Goal: Communication & Community: Ask a question

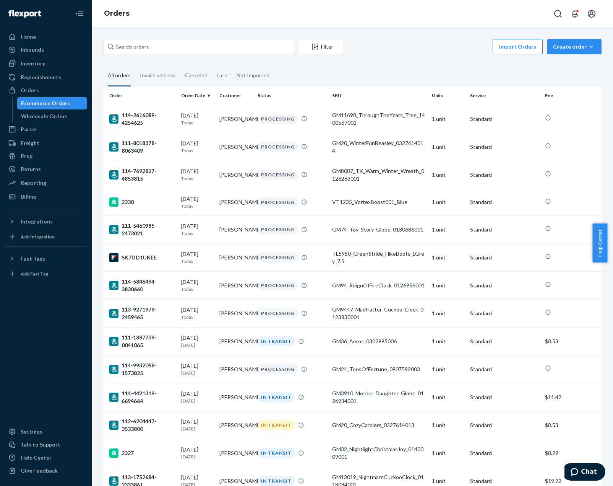
click at [434, 53] on div "Import Orders Create order Ecommerce order Removal order" at bounding box center [475, 47] width 254 height 17
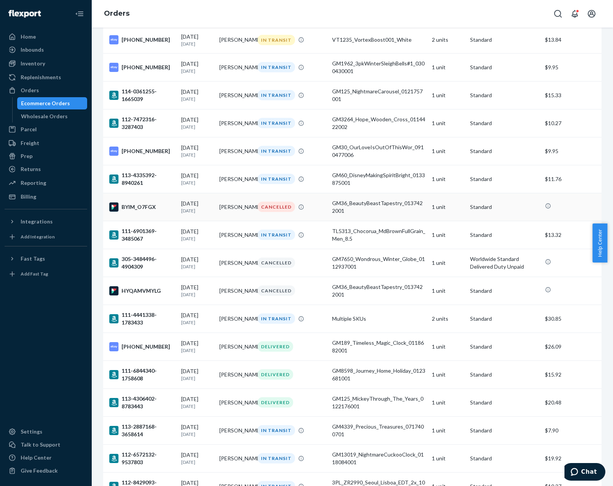
scroll to position [1377, 0]
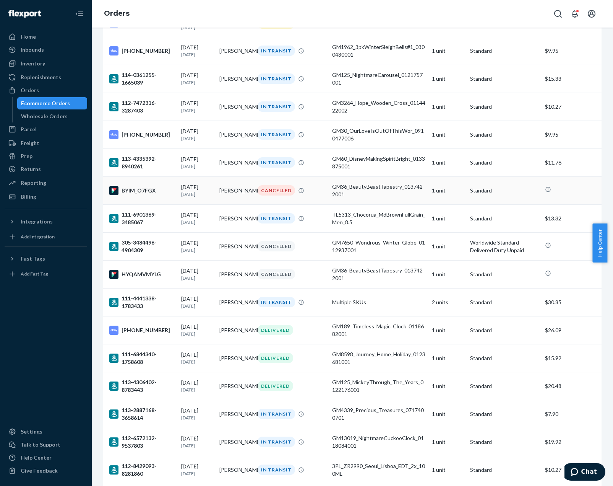
click at [319, 195] on div "CANCELLED" at bounding box center [292, 190] width 72 height 10
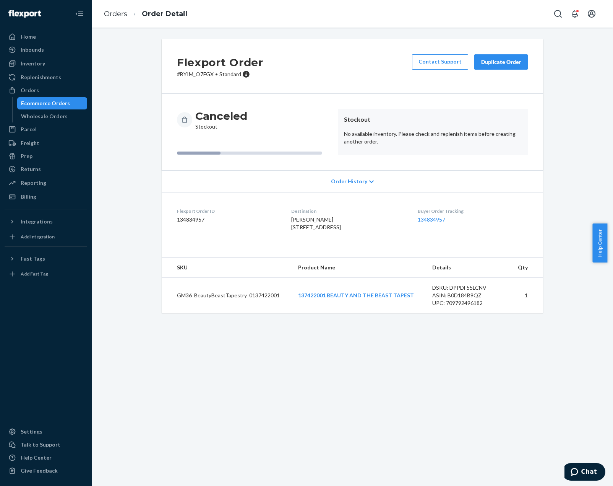
click at [491, 66] on button "Duplicate Order" at bounding box center [502, 61] width 54 height 15
click at [348, 298] on link "137422001 BEAUTY AND THE BEAST TAPEST" at bounding box center [356, 295] width 116 height 7
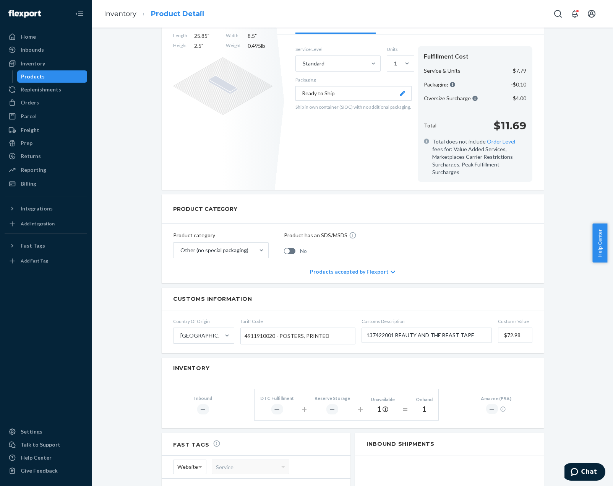
scroll to position [153, 0]
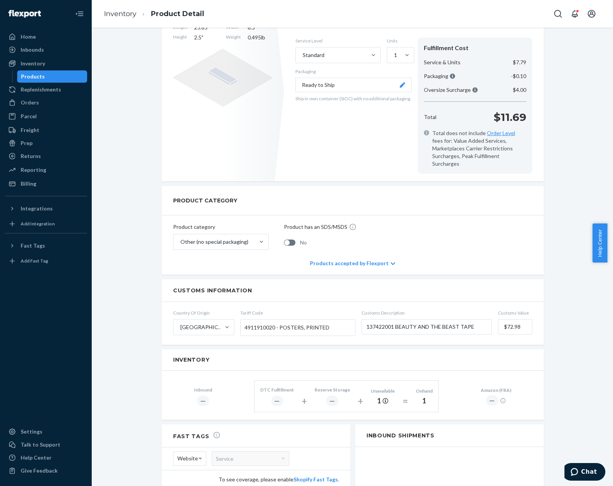
click at [131, 213] on div "137422001 BEAUTY AND THE BEAST TAPEST Actions Hide Create inbound identifiers &…" at bounding box center [353, 262] width 510 height 752
click at [563, 425] on div "137422001 BEAUTY AND THE BEAST TAPEST Actions Hide Create inbound identifiers &…" at bounding box center [353, 262] width 510 height 752
click at [591, 473] on span "Chat" at bounding box center [590, 471] width 16 height 7
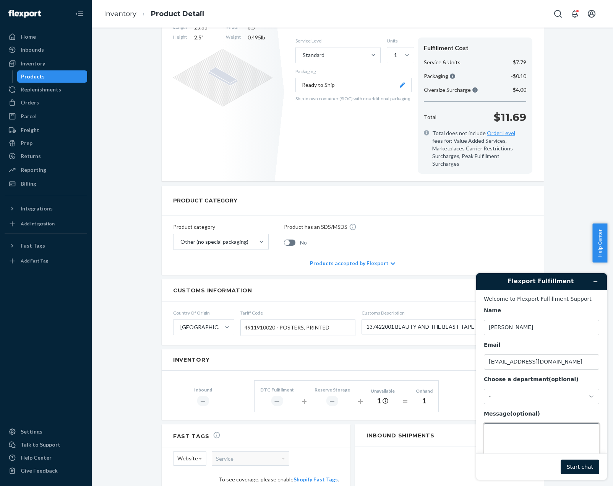
click at [536, 435] on textarea "Message (optional)" at bounding box center [541, 444] width 115 height 43
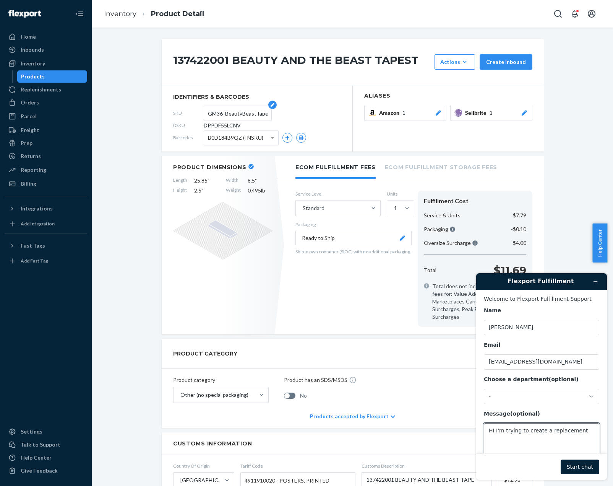
click at [227, 113] on input "GM36_BeautyBeastTapestry_0137422001" at bounding box center [238, 113] width 60 height 15
click at [582, 433] on textarea "HI I'm trying to create a replacement" at bounding box center [541, 444] width 115 height 43
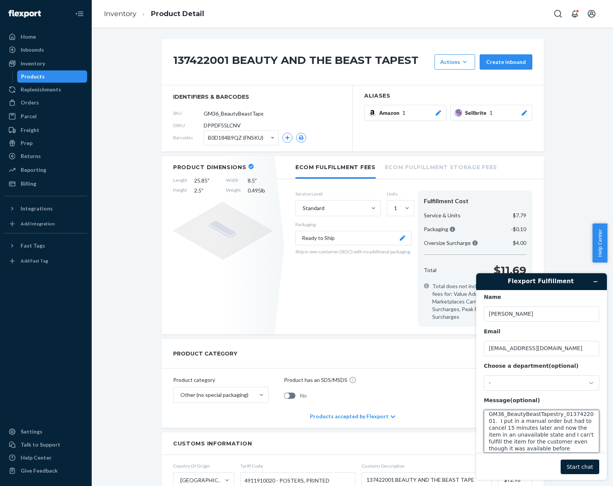
scroll to position [24, 0]
type textarea "HI I'm trying to create a replacement for item GM36_BeautyBeastTapestry_0137422…"
click at [582, 462] on button "Start chat" at bounding box center [580, 466] width 39 height 15
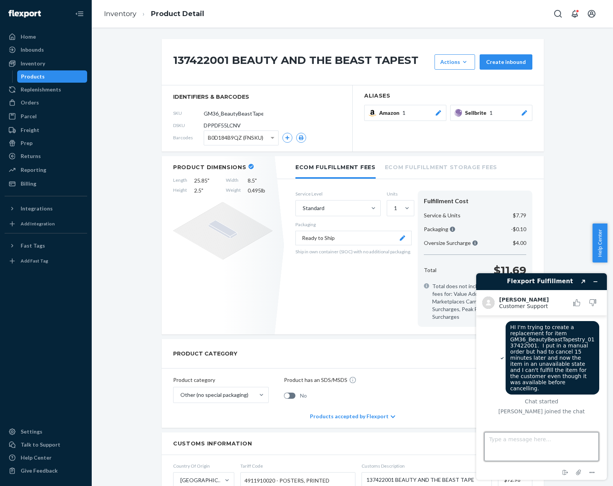
click at [543, 442] on textarea "Type a message here..." at bounding box center [542, 446] width 115 height 29
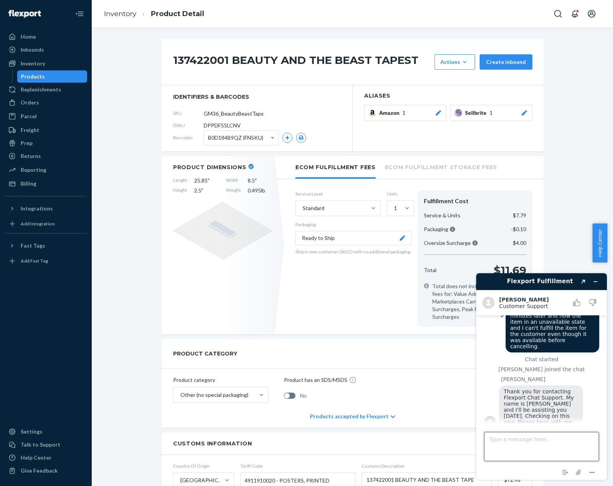
drag, startPoint x: 573, startPoint y: 450, endPoint x: 548, endPoint y: 431, distance: 31.2
click at [573, 450] on textarea "Type a message here..." at bounding box center [542, 446] width 115 height 29
click at [132, 176] on div "137422001 BEAUTY AND THE BEAST TAPEST Actions Hide Create inbound identifiers &…" at bounding box center [353, 415] width 510 height 752
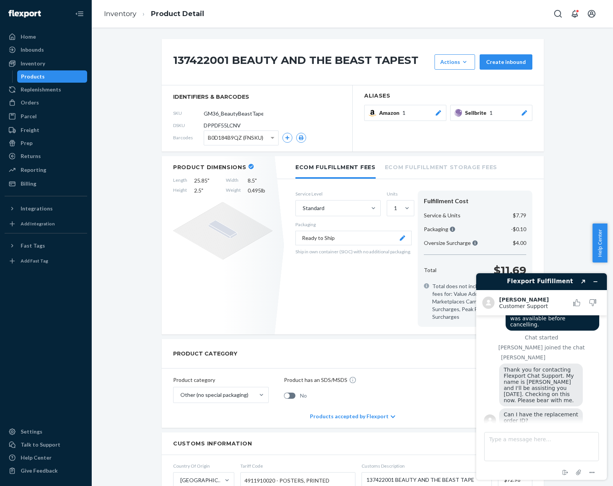
scroll to position [62, 0]
drag, startPoint x: 114, startPoint y: 86, endPoint x: 78, endPoint y: 25, distance: 71.2
click at [114, 86] on div "137422001 BEAUTY AND THE BEAST TAPEST Actions Hide Create inbound identifiers &…" at bounding box center [353, 415] width 510 height 752
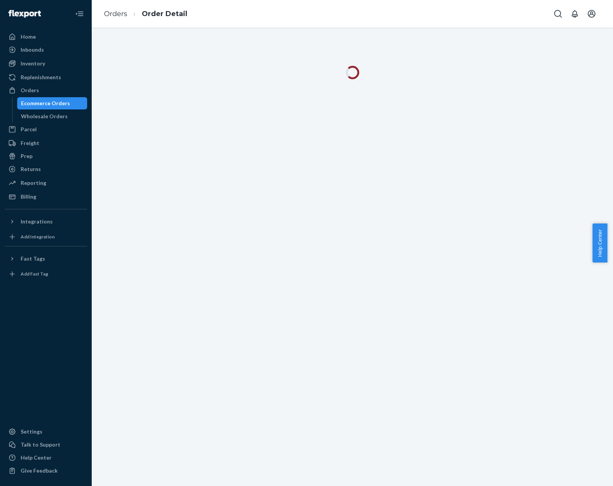
scroll to position [64, 0]
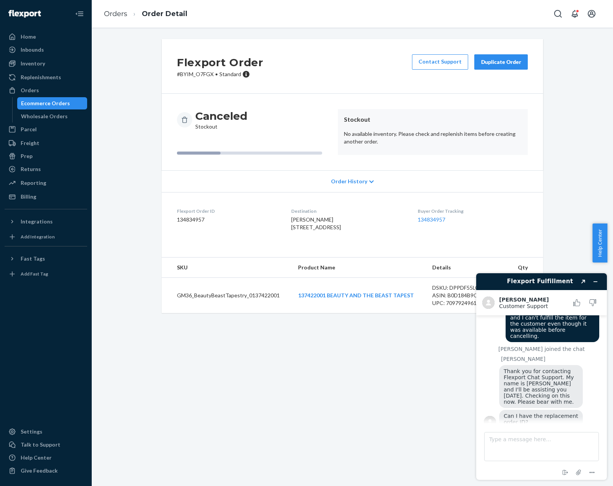
click at [265, 309] on td "GM36_BeautyBeastTapestry_0137422001" at bounding box center [227, 296] width 130 height 36
copy td "GM36_BeautyBeastTapestry_0137422001"
click at [119, 15] on link "Orders" at bounding box center [115, 14] width 23 height 8
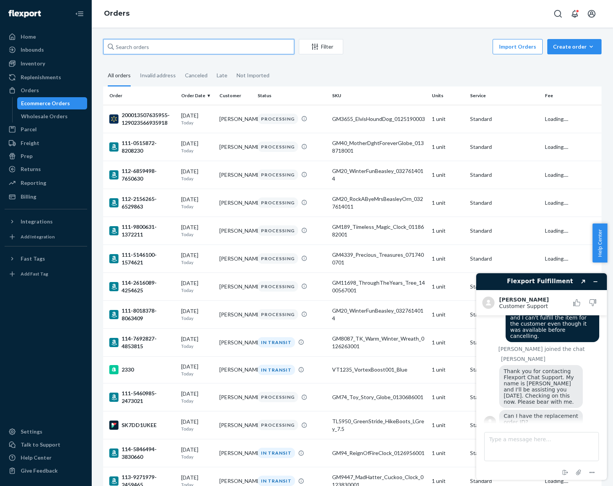
click at [199, 47] on input "text" at bounding box center [198, 46] width 191 height 15
paste input "GM36_BeautyBeastTapestry_0137422001"
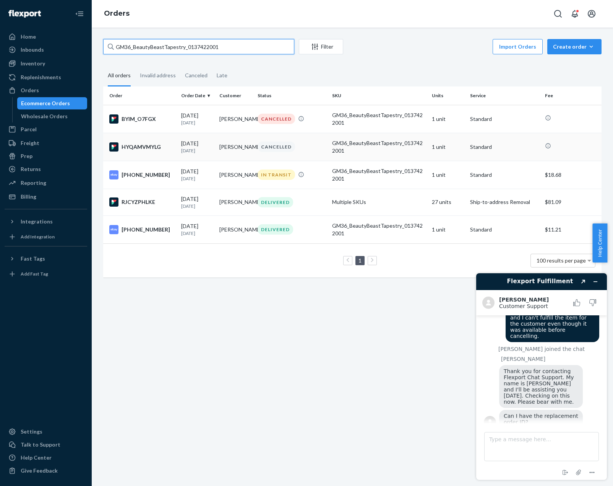
type input "GM36_BeautyBeastTapestry_0137422001"
click at [230, 154] on td "Amanda McCasland" at bounding box center [235, 147] width 38 height 28
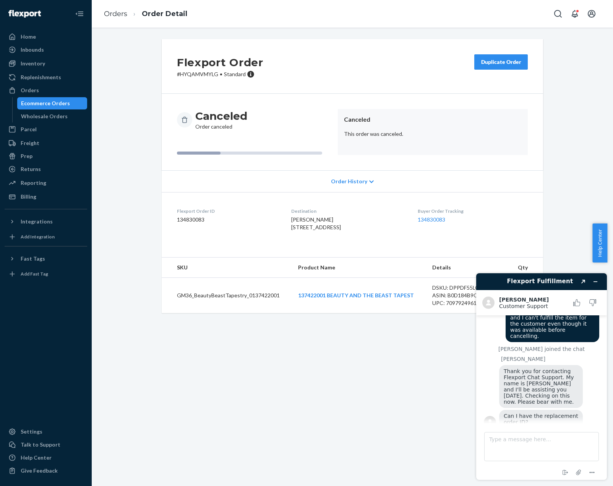
click at [196, 221] on dd "134830083" at bounding box center [228, 220] width 102 height 8
copy dd "134830083"
click at [559, 447] on textarea "Type a message here..." at bounding box center [542, 446] width 115 height 29
paste textarea "134830083"
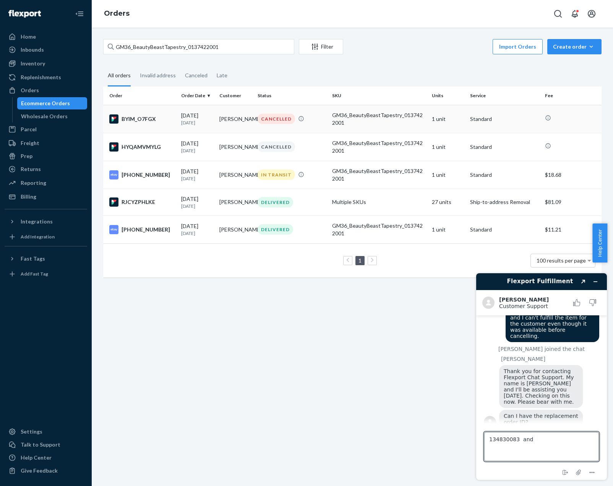
click at [275, 116] on div "CANCELLED" at bounding box center [276, 119] width 37 height 10
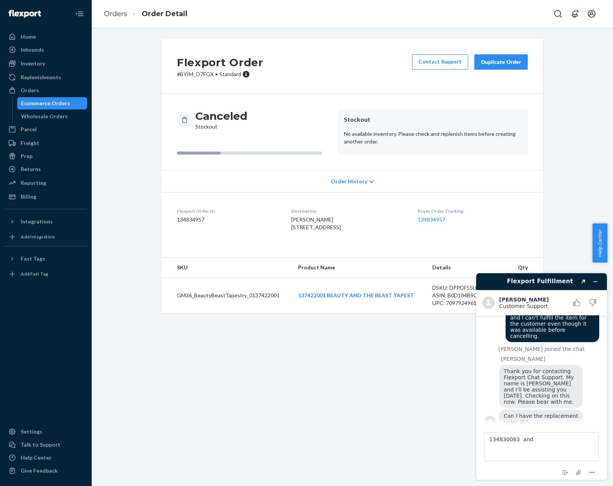
click at [200, 220] on dd "134834957" at bounding box center [228, 220] width 102 height 8
copy dd "134834957"
click at [578, 444] on textarea "134830083 and" at bounding box center [542, 446] width 115 height 29
paste textarea "134834957"
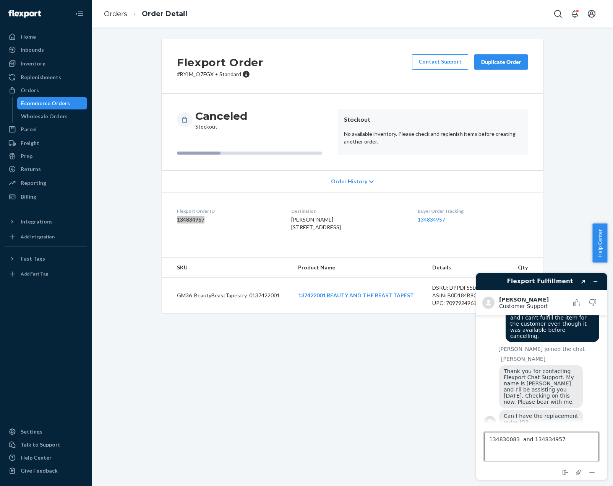
type textarea "134830083 and 134834957"
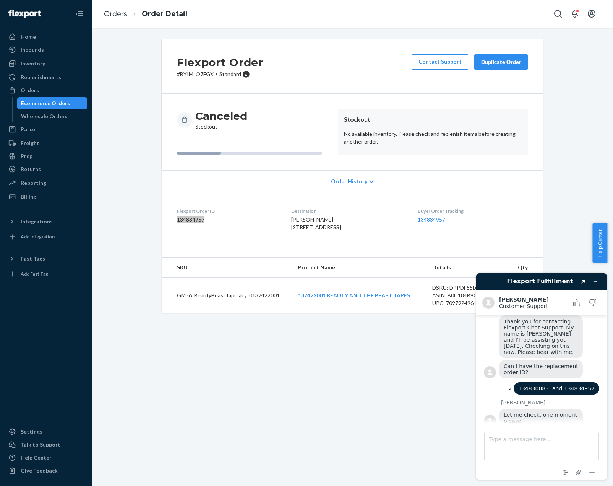
scroll to position [114, 0]
click at [513, 444] on textarea "Type a message here..." at bounding box center [542, 446] width 115 height 29
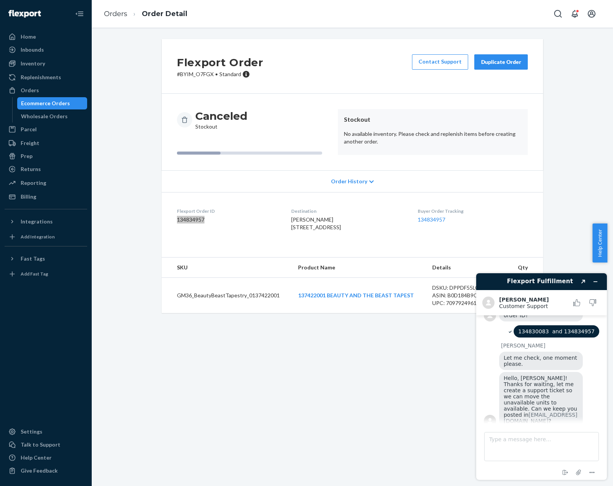
scroll to position [171, 0]
drag, startPoint x: 147, startPoint y: 283, endPoint x: 137, endPoint y: 280, distance: 10.8
click at [147, 283] on div "Flexport Order # BYIM_O7FGX • Standard Contact Support Duplicate Order Canceled…" at bounding box center [353, 180] width 510 height 283
click at [546, 444] on textarea "Type a message here..." at bounding box center [542, 446] width 115 height 29
drag, startPoint x: 545, startPoint y: 443, endPoint x: 538, endPoint y: 449, distance: 9.3
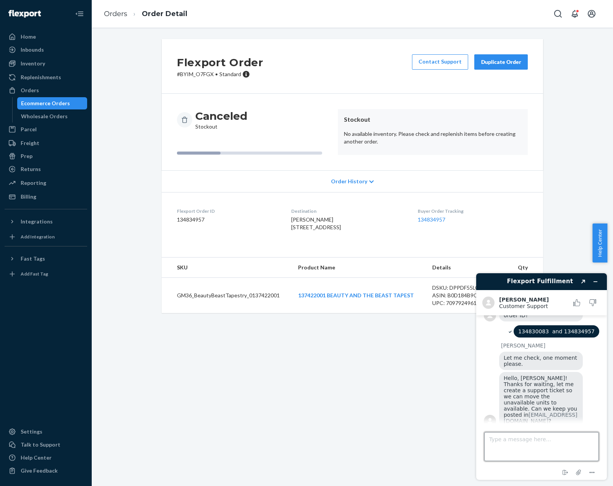
click at [545, 444] on textarea "Type a message here..." at bounding box center [542, 446] width 115 height 29
type textarea "yes"
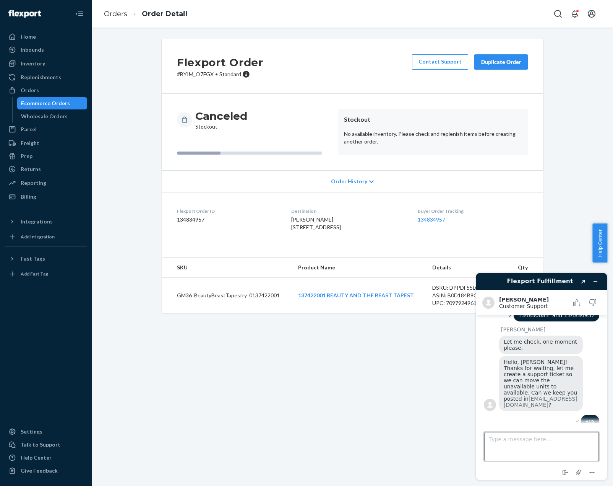
scroll to position [215, 0]
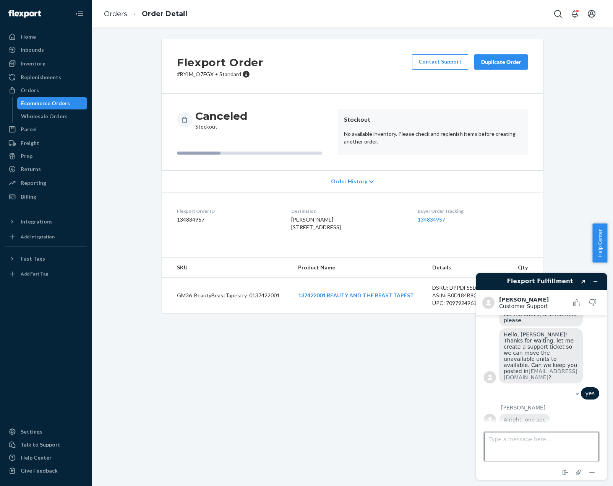
click at [538, 444] on textarea "Type a message here..." at bounding box center [542, 446] width 115 height 29
click at [595, 281] on icon "Minimize widget" at bounding box center [595, 281] width 5 height 5
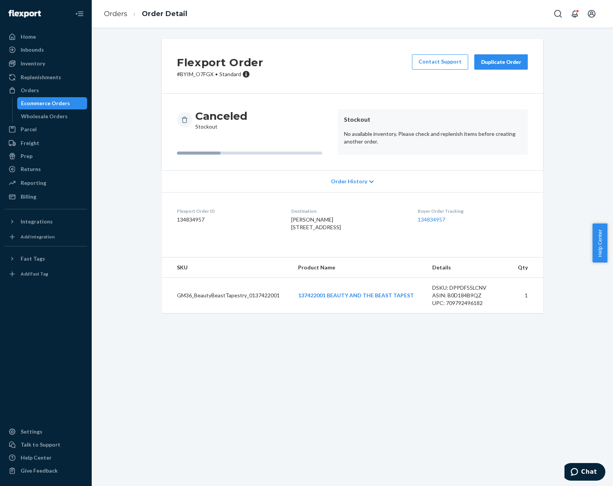
drag, startPoint x: 207, startPoint y: 431, endPoint x: 122, endPoint y: 273, distance: 178.9
click at [206, 431] on div "Flexport Order # BYIM_O7FGX • Standard Contact Support Duplicate Order Canceled…" at bounding box center [353, 257] width 522 height 458
click at [40, 87] on div "Orders" at bounding box center [45, 90] width 81 height 11
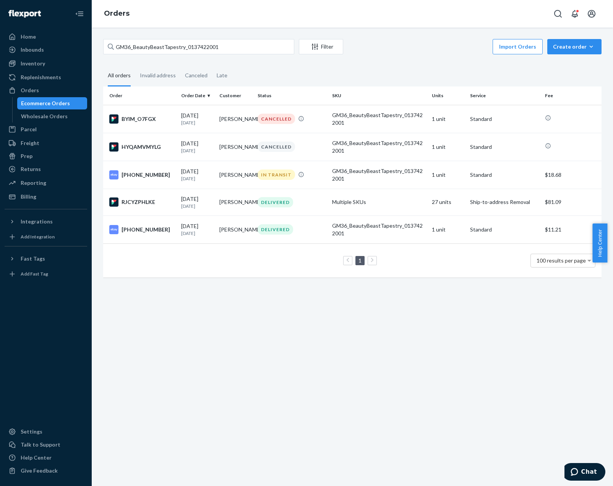
click at [505, 420] on div "GM36_BeautyBeastTapestry_0137422001 Filter Import Orders Create order Ecommerce…" at bounding box center [353, 257] width 522 height 458
click at [601, 471] on button "Chat" at bounding box center [584, 472] width 43 height 18
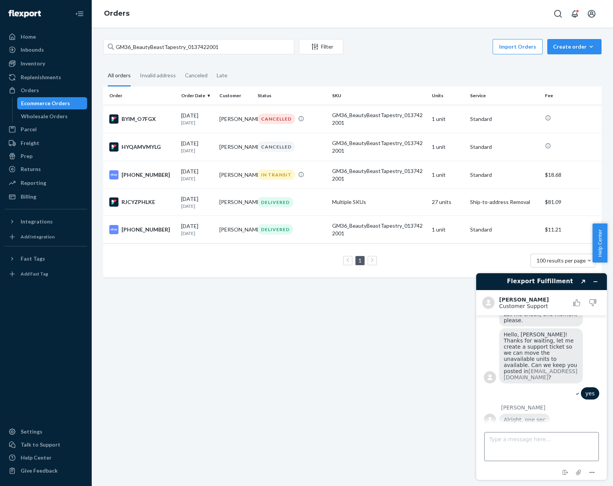
click at [556, 450] on textarea "Type a message here..." at bounding box center [542, 446] width 115 height 29
click at [553, 443] on textarea "Type a message here..." at bounding box center [542, 446] width 115 height 29
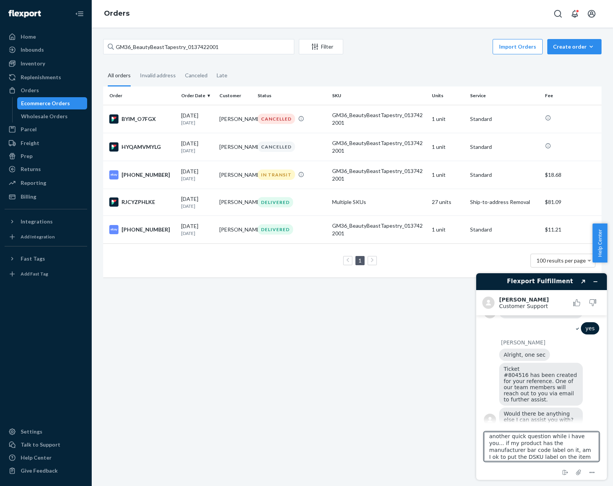
scroll to position [10, 0]
type textarea "another quick question while i have you... if my product has the manufacturer b…"
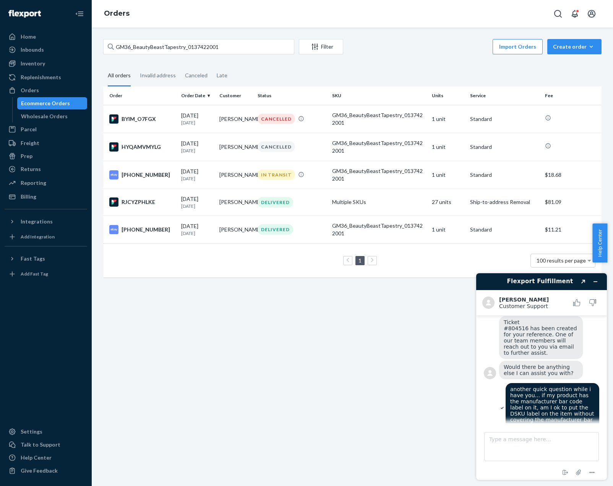
scroll to position [372, 0]
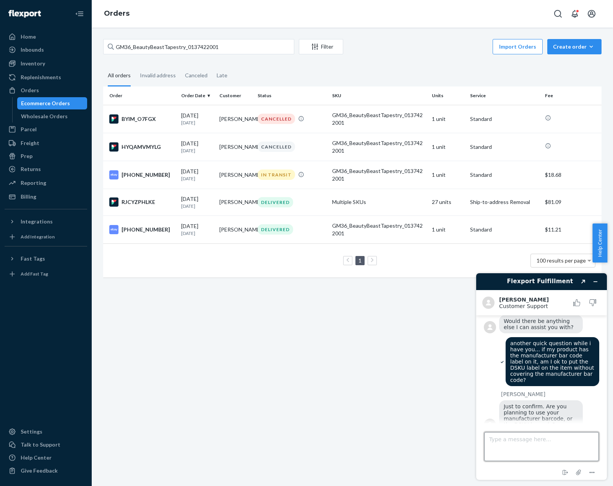
drag, startPoint x: 561, startPoint y: 447, endPoint x: 547, endPoint y: 441, distance: 15.4
click at [561, 447] on textarea "Type a message here..." at bounding box center [542, 446] width 115 height 29
type textarea "DSKU, the manufacturer bar code is not UPC or GTIN so I don't think Flexport ha…"
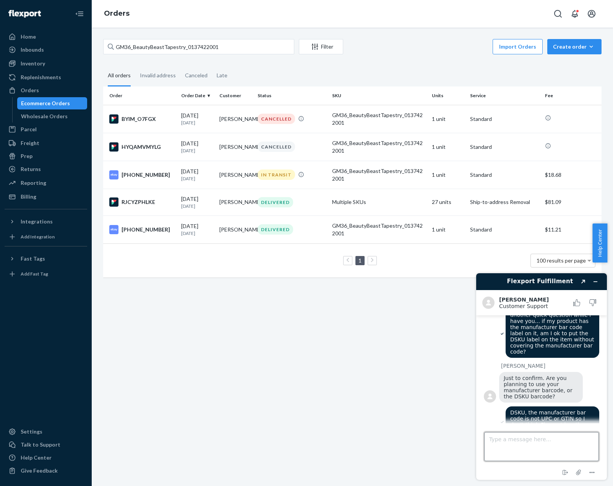
scroll to position [483, 0]
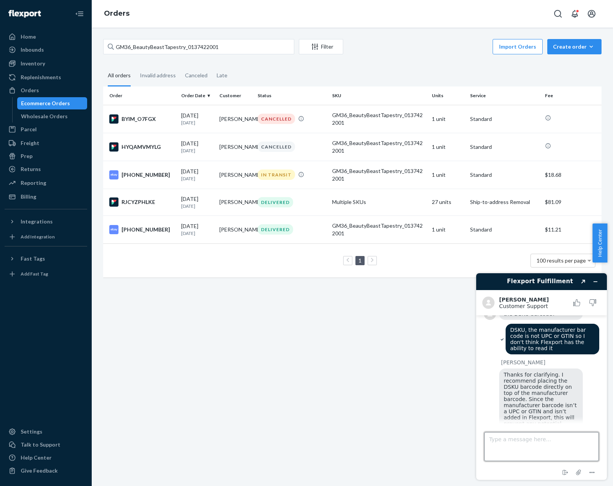
click at [523, 448] on textarea "Type a message here..." at bounding box center [542, 446] width 115 height 29
drag, startPoint x: 520, startPoint y: 437, endPoint x: 506, endPoint y: 444, distance: 15.6
click at [506, 444] on textarea "Type a message here..." at bounding box center [542, 446] width 115 height 29
type textarea "ok thanks for the info have a good one"
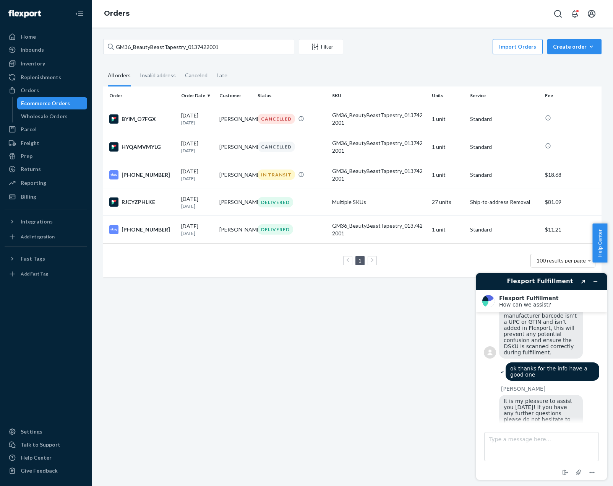
scroll to position [607, 0]
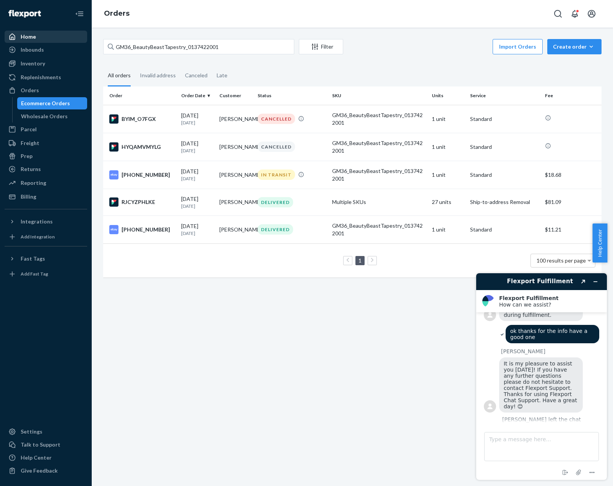
click at [78, 31] on div "Home" at bounding box center [45, 36] width 81 height 11
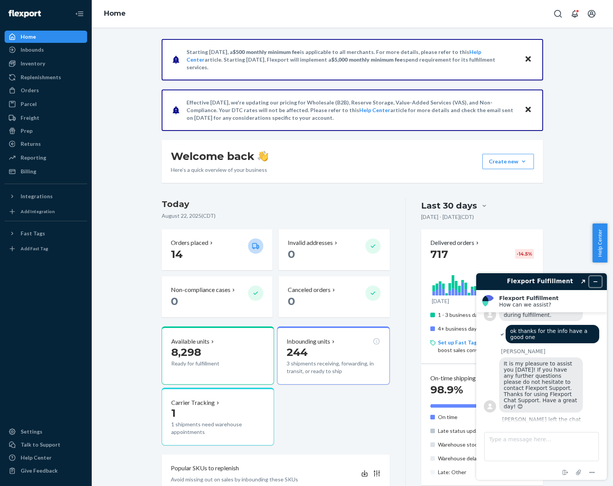
click at [596, 280] on icon "Minimize widget" at bounding box center [595, 281] width 5 height 5
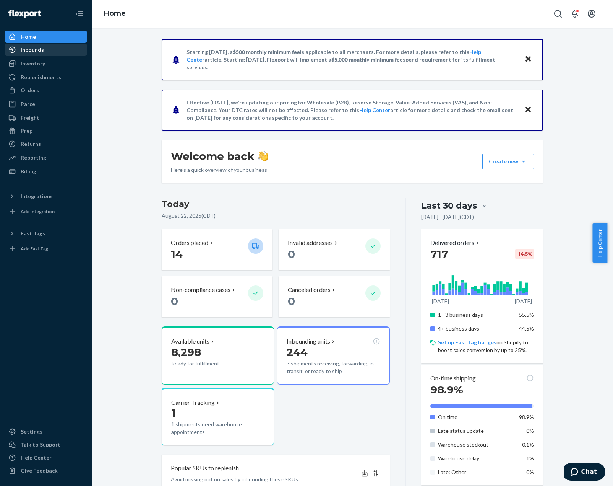
click at [58, 51] on div "Inbounds" at bounding box center [45, 49] width 81 height 11
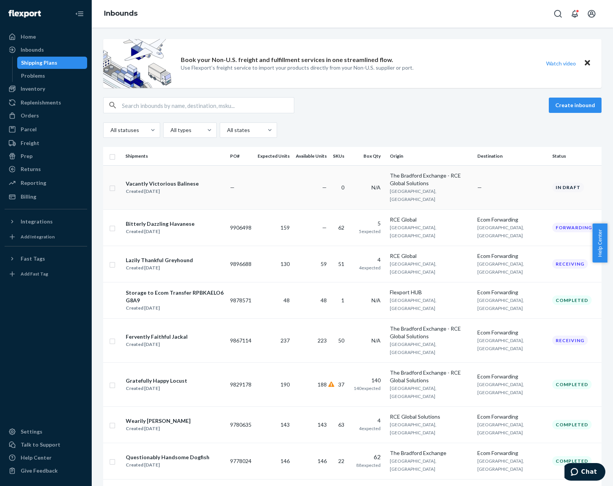
click at [114, 184] on input "checkbox" at bounding box center [112, 187] width 6 height 8
click at [512, 101] on div "Delete" at bounding box center [524, 105] width 25 height 8
checkbox input "false"
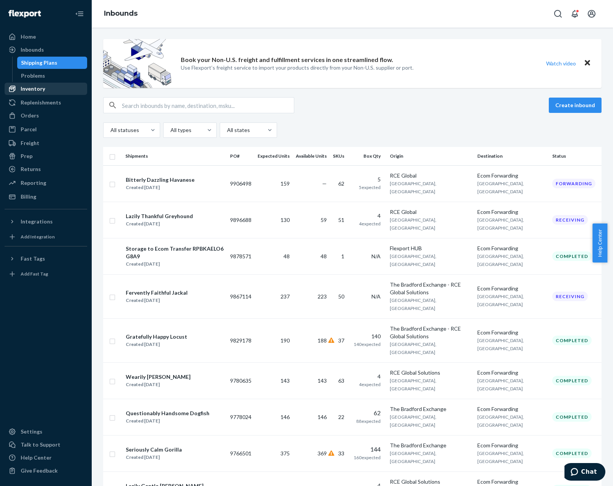
click at [12, 89] on icon at bounding box center [12, 89] width 7 height 7
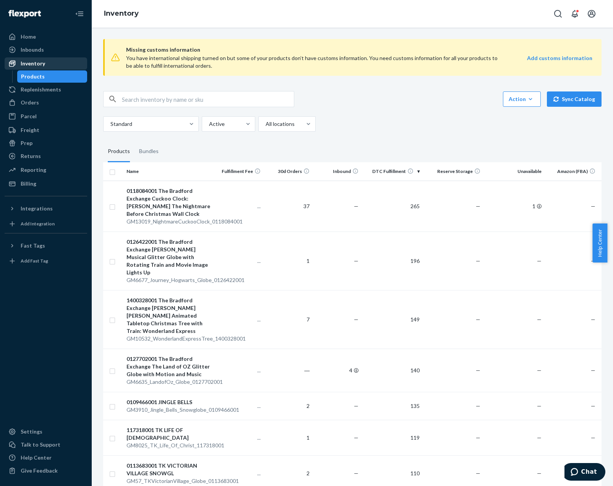
click at [220, 93] on input "text" at bounding box center [208, 98] width 172 height 15
click at [220, 96] on input "text" at bounding box center [208, 98] width 172 height 15
paste input "ZR2990_Gardenia_Orchid_EDP_X2_90ML"
type input "ZR2990_Gardenia_Orchid_EDP_X2_90ML"
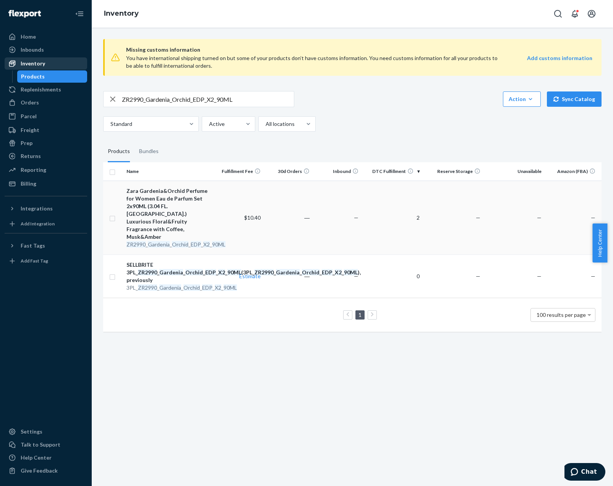
click at [276, 219] on td "―" at bounding box center [288, 217] width 49 height 74
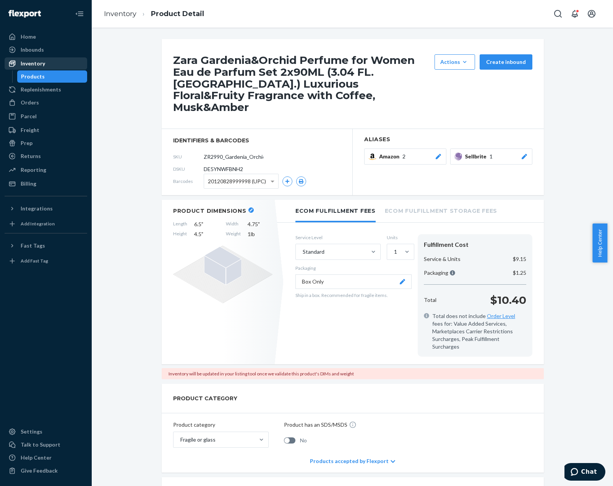
click at [490, 148] on button "Sellbrite 1" at bounding box center [491, 156] width 82 height 16
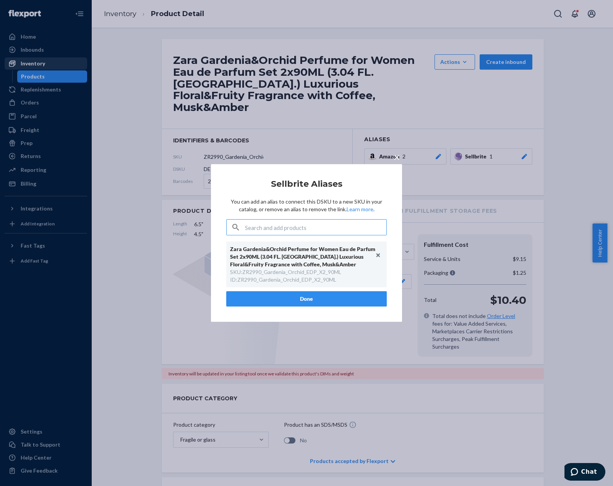
click at [398, 156] on span "×" at bounding box center [397, 156] width 6 height 13
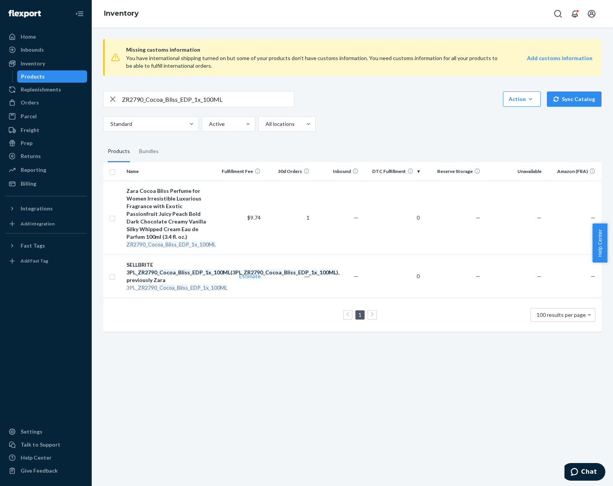
click at [218, 104] on input "ZR2790_Cocoa_Bliss_EDP_1x_100ML" at bounding box center [208, 98] width 172 height 15
paste input "990_Gardenia_Women_Perfume_EDP_18"
type input "ZR2990_Gardenia_Women_Perfume_EDP_180ML"
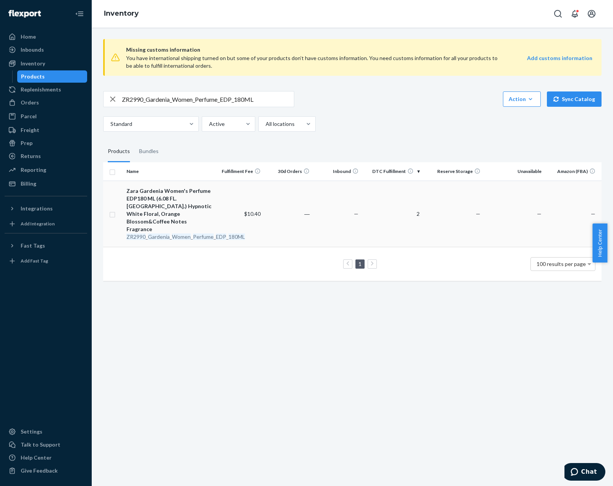
click at [276, 198] on td "―" at bounding box center [288, 213] width 49 height 66
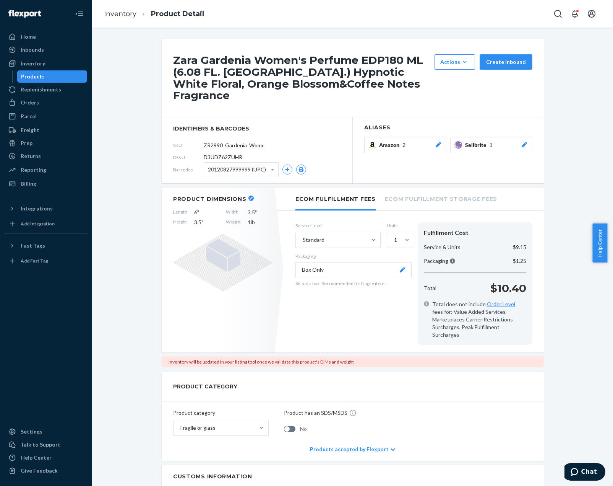
drag, startPoint x: 574, startPoint y: 211, endPoint x: 599, endPoint y: 249, distance: 45.8
click at [574, 212] on div "Zara Gardenia Women's Perfume EDP180 ML (6.08 FL. OZ.) Hypnotic White Floral, O…" at bounding box center [353, 431] width 510 height 785
click at [136, 311] on div "Zara Gardenia Women's Perfume EDP180 ML (6.08 FL. OZ.) Hypnotic White Floral, O…" at bounding box center [353, 431] width 510 height 785
click at [29, 456] on div "Help Center" at bounding box center [36, 458] width 31 height 8
click at [135, 15] on link "Inventory" at bounding box center [120, 14] width 33 height 8
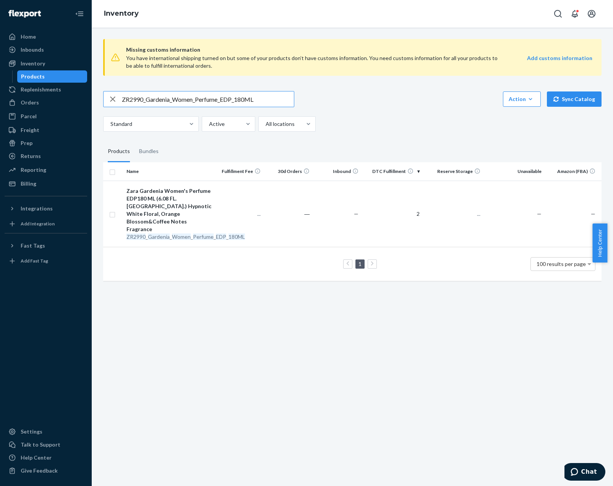
click at [186, 96] on input "ZR2990_Gardenia_Women_Perfume_EDP_180ML" at bounding box center [208, 98] width 172 height 15
type input "3PL_ZR2290_Silver_Summer_Perfume_EDT_1x_90ML"
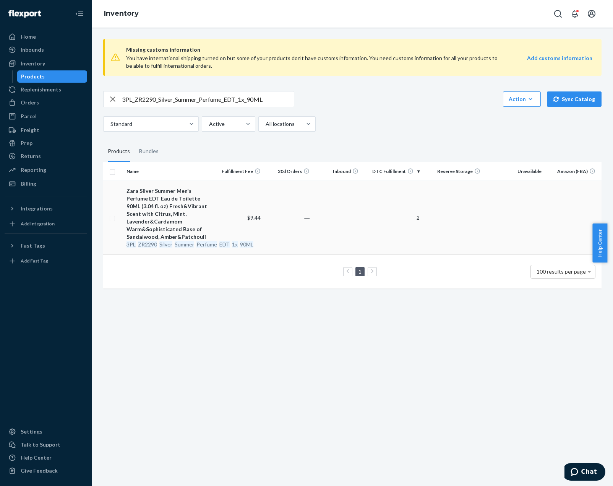
click at [288, 219] on td "―" at bounding box center [288, 217] width 49 height 74
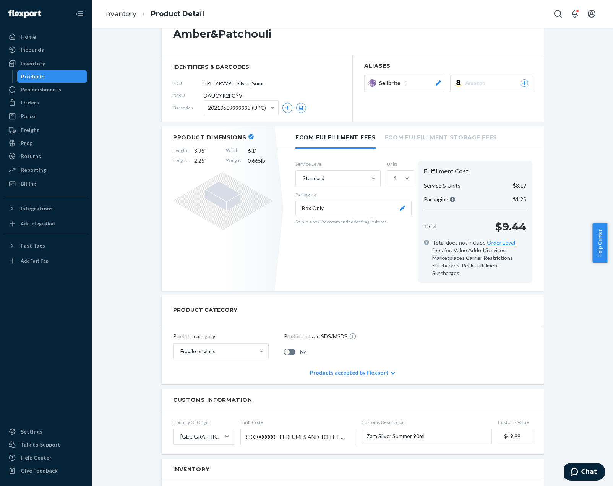
scroll to position [76, 0]
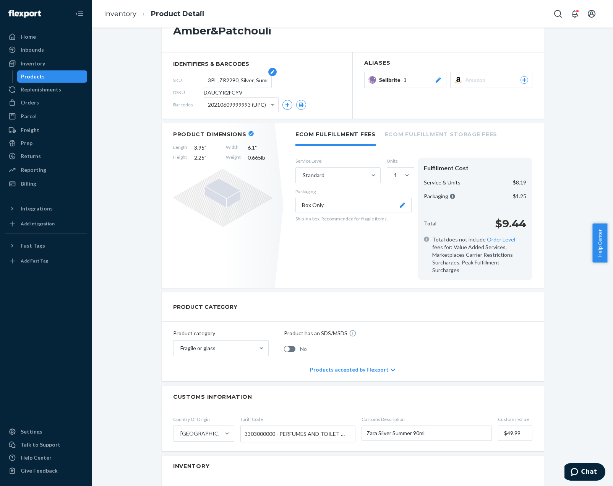
click at [220, 81] on input "3PL_ZR2290_Silver_Summer_Perfume_EDT_1x_90ML" at bounding box center [238, 80] width 60 height 15
drag, startPoint x: 217, startPoint y: 80, endPoint x: 327, endPoint y: 78, distance: 109.4
click at [327, 78] on div "SKU 3PL_ZR2290_Silver_Summer_Perfume_EDT_1x_90ML" at bounding box center [257, 80] width 168 height 12
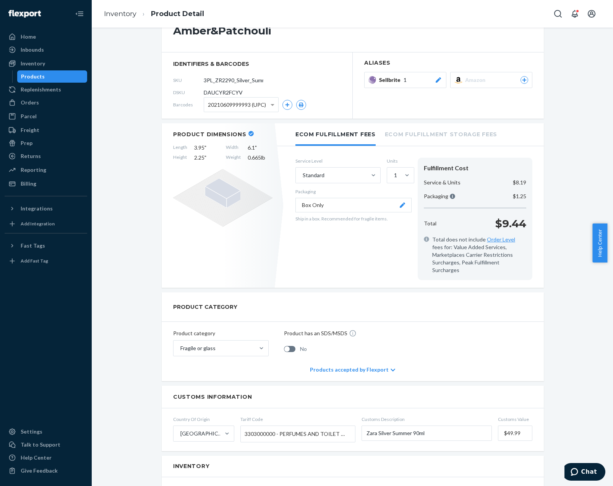
click at [417, 85] on button "Sellbrite 1" at bounding box center [405, 80] width 82 height 16
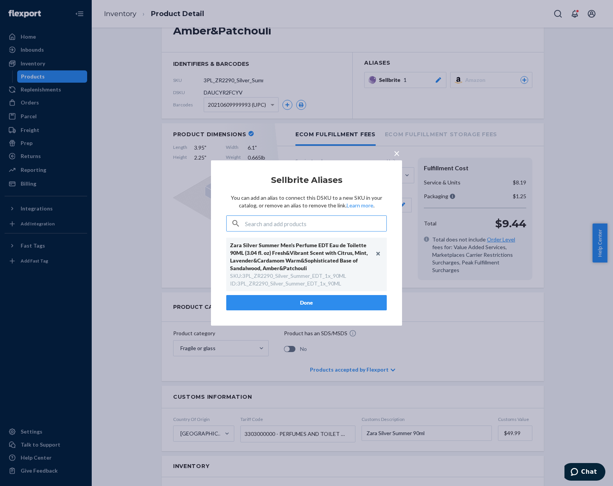
click at [267, 279] on div "SKU : 3PL_ZR2290_Silver_Summer_EDT_1x_90ML" at bounding box center [288, 276] width 116 height 8
click at [268, 279] on div "SKU : 3PL_ZR2290_Silver_Summer_EDT_1x_90ML" at bounding box center [288, 276] width 116 height 8
click at [268, 278] on div "SKU : 3PL_ZR2290_Silver_Summer_EDT_1x_90ML" at bounding box center [288, 276] width 116 height 8
click at [302, 267] on div "Zara Silver Summer Men's Perfume EDT Eau de Toilette 90ML (3.04 fl. oz) Fresh&V…" at bounding box center [302, 256] width 145 height 31
click at [327, 275] on div "SKU : 3PL_ZR2290_Silver_Summer_EDT_1x_90ML" at bounding box center [288, 276] width 116 height 8
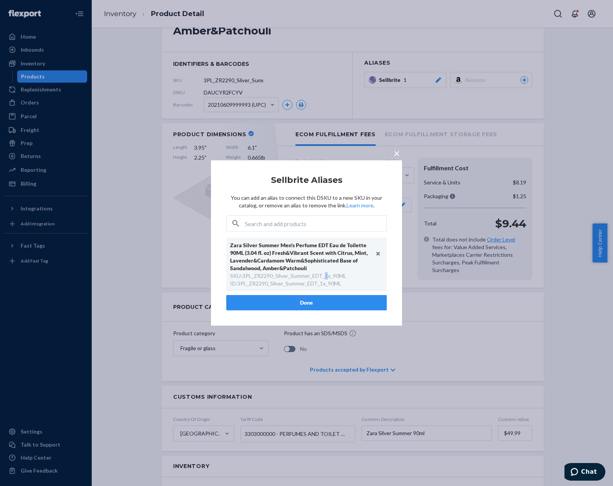
click at [328, 276] on div "SKU : 3PL_ZR2290_Silver_Summer_EDT_1x_90ML" at bounding box center [288, 276] width 116 height 8
click at [324, 277] on div "SKU : 3PL_ZR2290_Silver_Summer_EDT_1x_90ML" at bounding box center [288, 276] width 116 height 8
click at [397, 157] on span "×" at bounding box center [397, 152] width 6 height 13
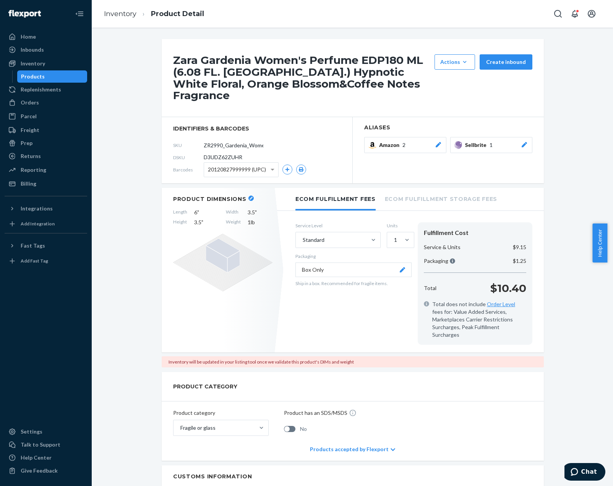
click at [132, 23] on ol "Inventory Product Detail" at bounding box center [154, 14] width 112 height 23
click at [129, 10] on link "Inventory" at bounding box center [120, 14] width 33 height 8
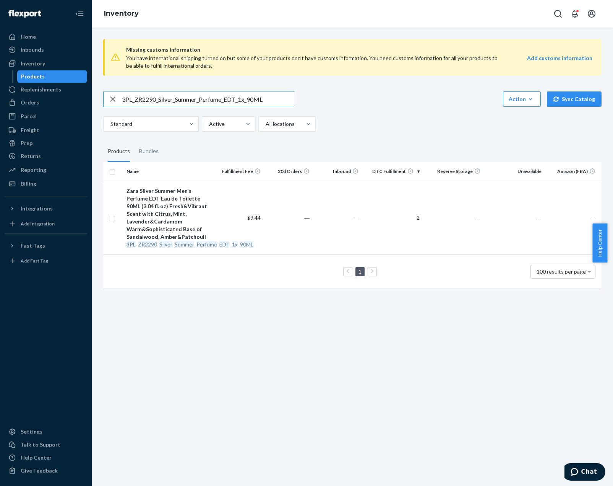
click at [207, 97] on input "3PL_ZR2290_Silver_Summer_Perfume_EDT_1x_90ML" at bounding box center [208, 98] width 172 height 15
type input "seoul summer"
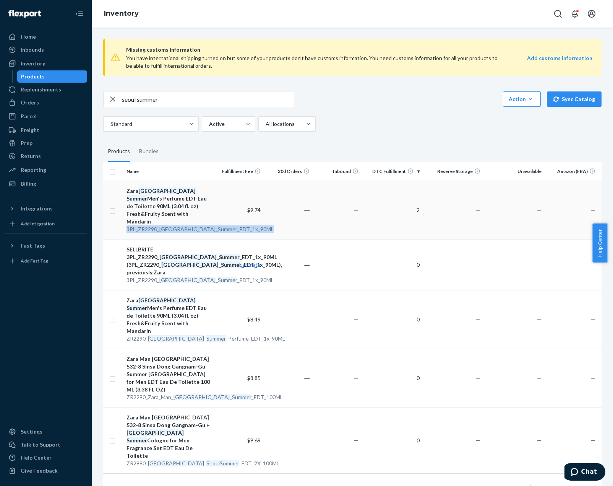
copy div "3PL_ZR2290_ Seoul _ Summer _EDT_1x_90ML"
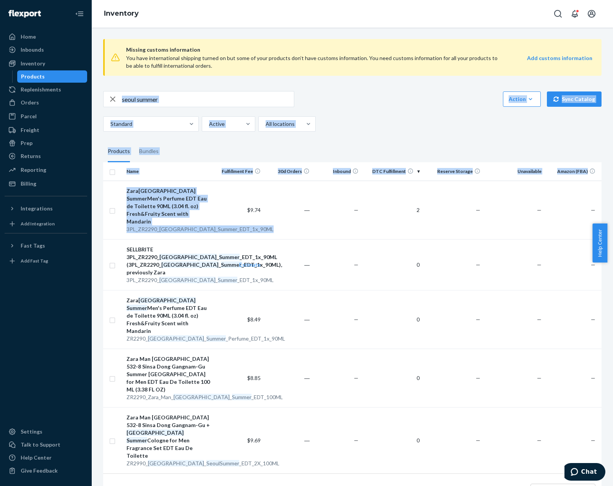
drag, startPoint x: 233, startPoint y: 224, endPoint x: 352, endPoint y: 103, distance: 169.8
click at [352, 103] on div "Missing customs information You have international shipping turned on but some …" at bounding box center [353, 274] width 510 height 482
click at [352, 103] on div "seoul summer Action Create product Create bundle Bulk create products Bulk upda…" at bounding box center [352, 99] width 499 height 16
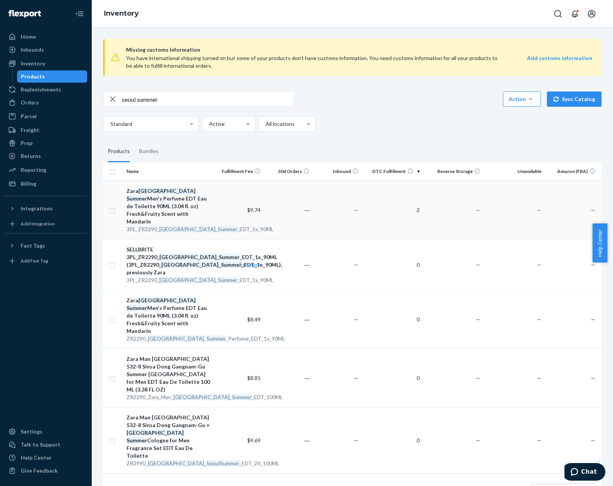
click at [334, 196] on td "—" at bounding box center [337, 209] width 49 height 59
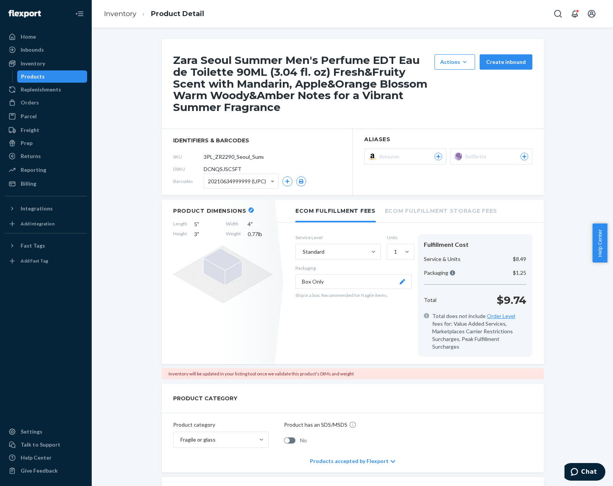
click at [571, 398] on div "Zara Seoul Summer Men's Perfume EDT Eau de Toilette 90ML (3.04 fl. oz) Fresh&Fr…" at bounding box center [353, 437] width 510 height 797
click at [465, 157] on span "Sellbrite" at bounding box center [477, 157] width 24 height 8
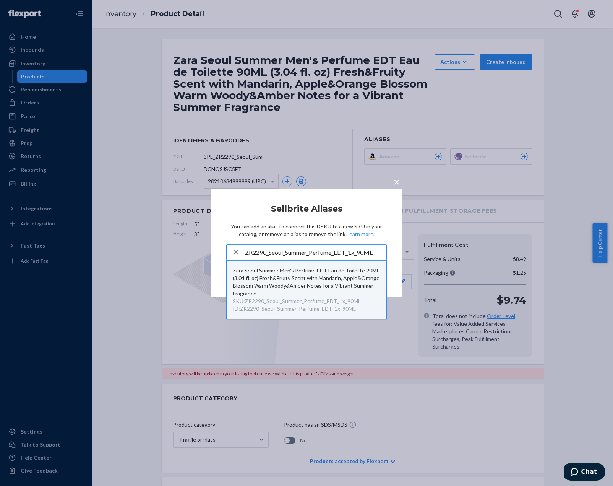
type input "ZR2290_Seoul_Summer_Perfume_EDT_1x_90ML"
click at [354, 294] on div "Zara Seoul Summer Men's Perfume EDT Eau de Toilette 90ML (3.04 fl. oz) Fresh&Fr…" at bounding box center [307, 282] width 148 height 31
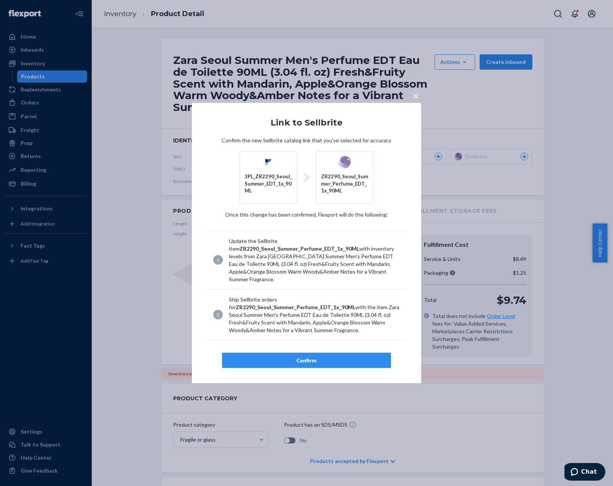
click at [359, 360] on button "Confirm" at bounding box center [306, 359] width 169 height 15
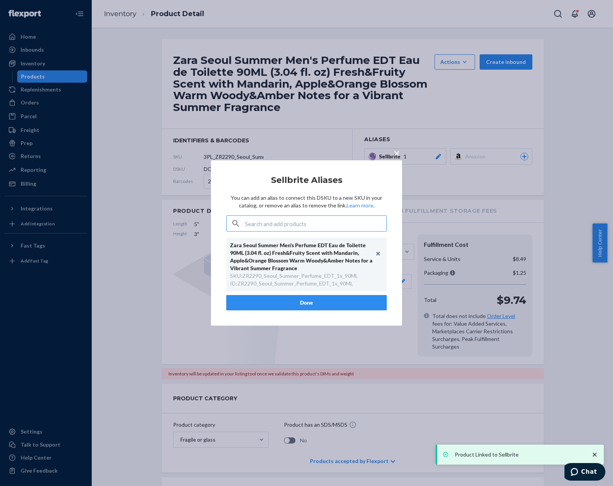
click at [347, 302] on button "Done" at bounding box center [306, 302] width 161 height 15
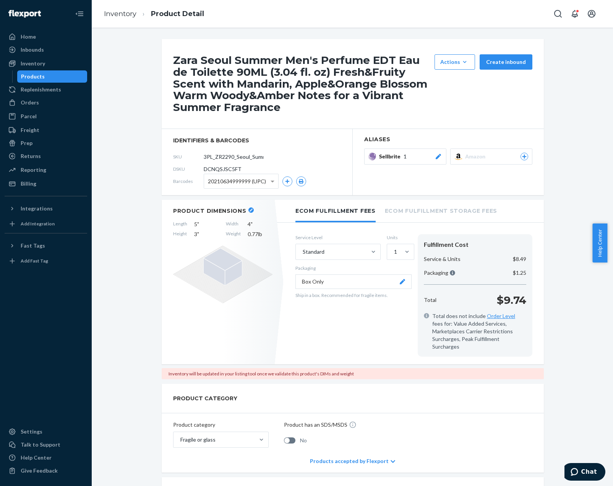
click at [358, 280] on button "Box Only" at bounding box center [354, 281] width 116 height 15
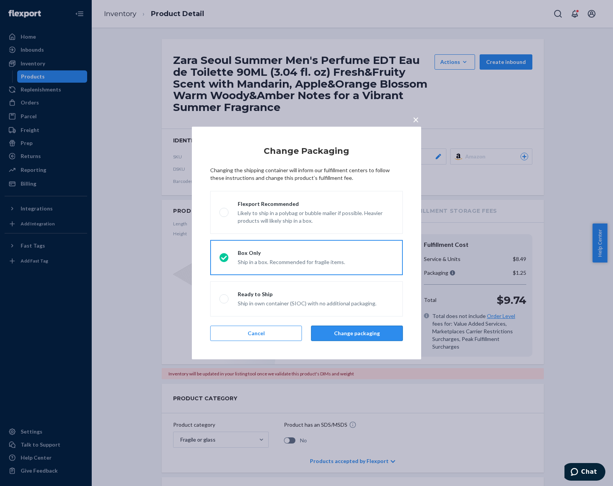
click at [378, 331] on button "Change packaging" at bounding box center [357, 332] width 92 height 15
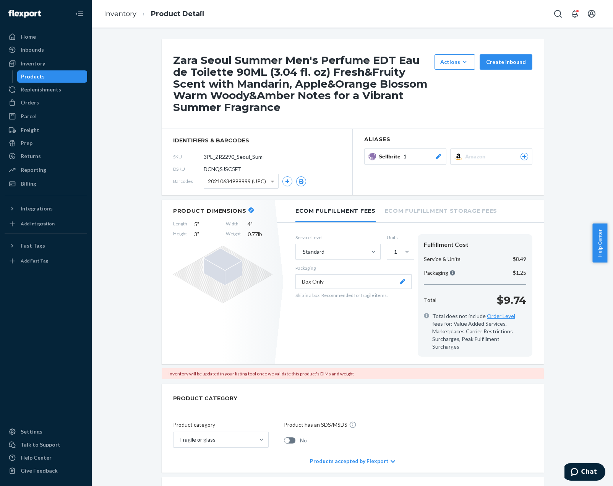
click at [127, 108] on div "Zara Seoul Summer Men's Perfume EDT Eau de Toilette 90ML (3.04 fl. oz) Fresh&Fr…" at bounding box center [353, 437] width 510 height 797
click at [116, 11] on link "Inventory" at bounding box center [120, 14] width 33 height 8
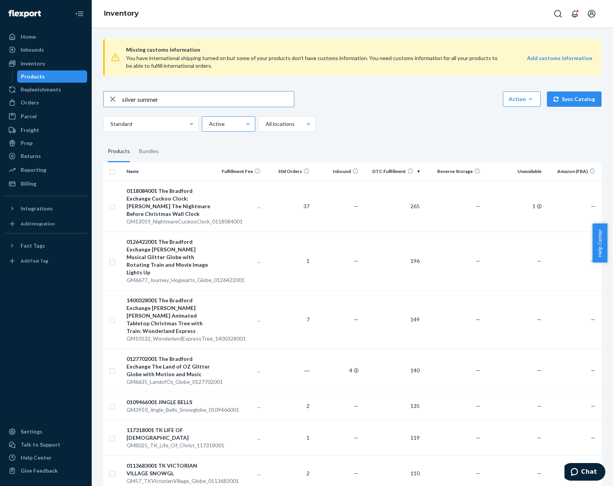
type input "silver summer"
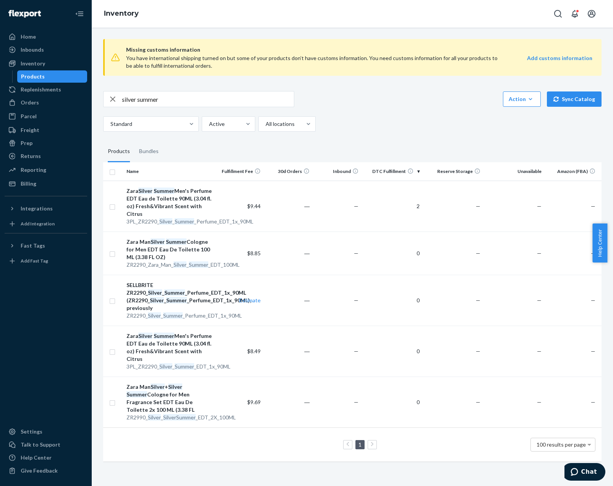
click at [298, 199] on td "―" at bounding box center [288, 205] width 49 height 51
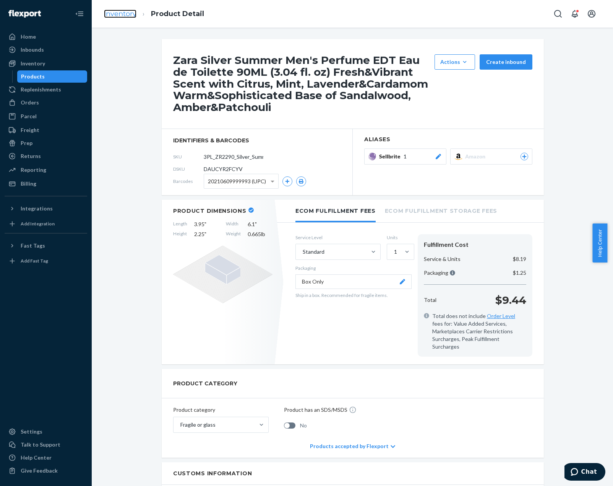
click at [109, 10] on link "Inventory" at bounding box center [120, 14] width 33 height 8
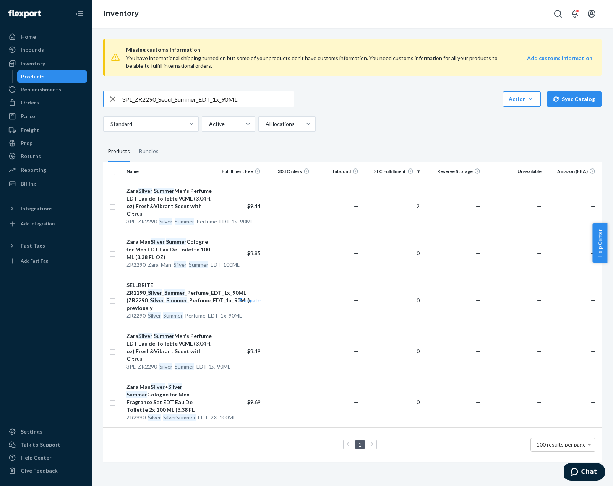
type input "3PL_ZR2290_Seoul_Summer_EDT_1x_90ML"
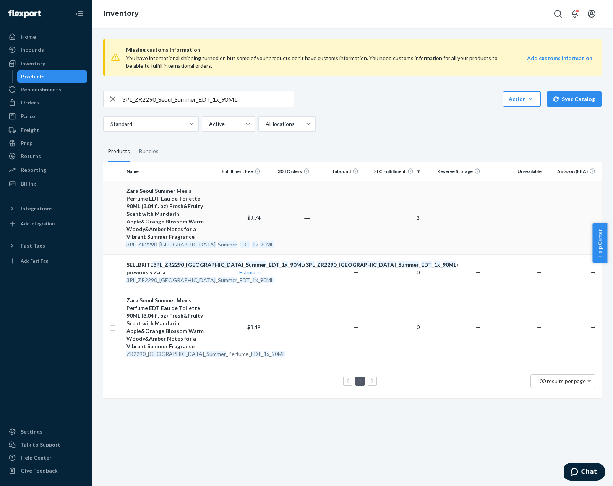
click at [397, 219] on td "2" at bounding box center [392, 217] width 61 height 74
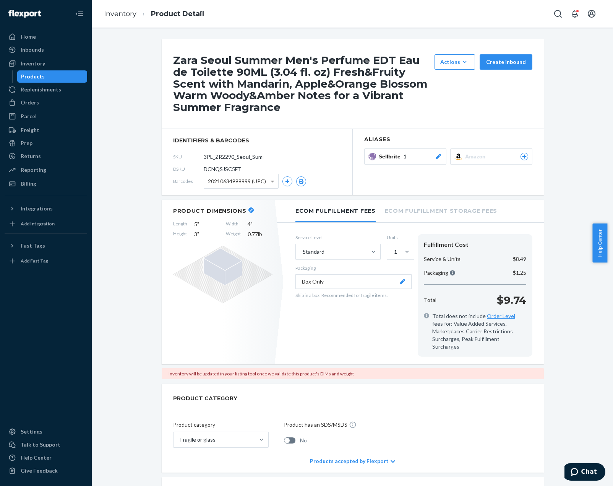
click at [450, 356] on div "Product Dimensions Length 5 " Width 4 " Height 3 " Weight 0.77 lb Ecom Fulfillm…" at bounding box center [353, 289] width 382 height 179
click at [568, 291] on div "Zara Seoul Summer Men's Perfume EDT Eau de Toilette 90ML (3.04 fl. oz) Fresh&Fr…" at bounding box center [353, 437] width 510 height 797
click at [339, 281] on button "Box Only" at bounding box center [354, 281] width 116 height 15
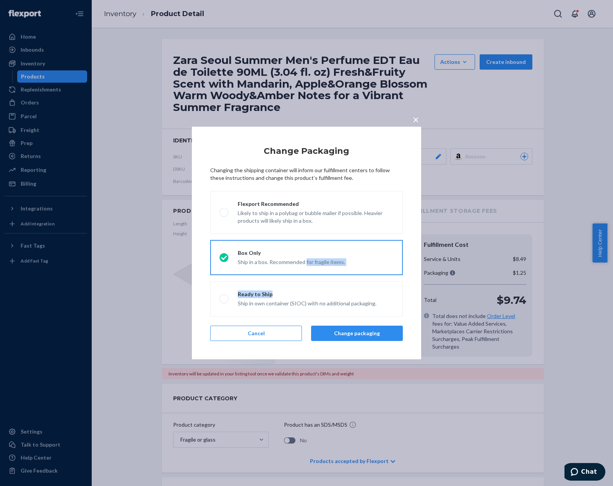
click at [306, 278] on fieldset "Change Packaging Flexport Recommended Likely to ship in a polybag or bubble mai…" at bounding box center [307, 254] width 202 height 132
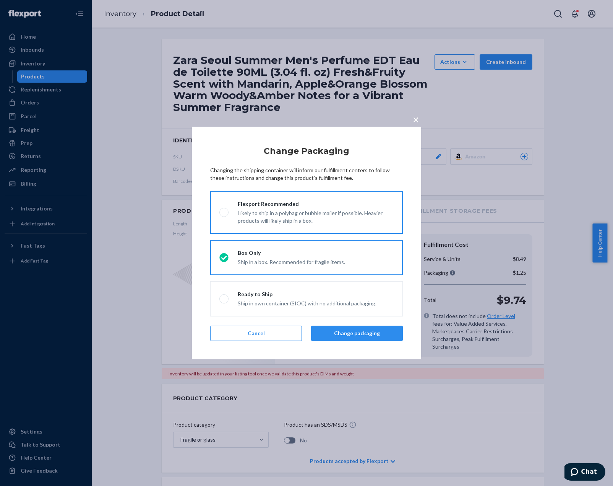
click at [350, 213] on div "Likely to ship in a polybag or bubble mailer if possible. Heavier products will…" at bounding box center [316, 216] width 156 height 17
click at [224, 213] on input "Flexport Recommended Likely to ship in a polybag or bubble mailer if possible. …" at bounding box center [222, 212] width 5 height 5
radio input "true"
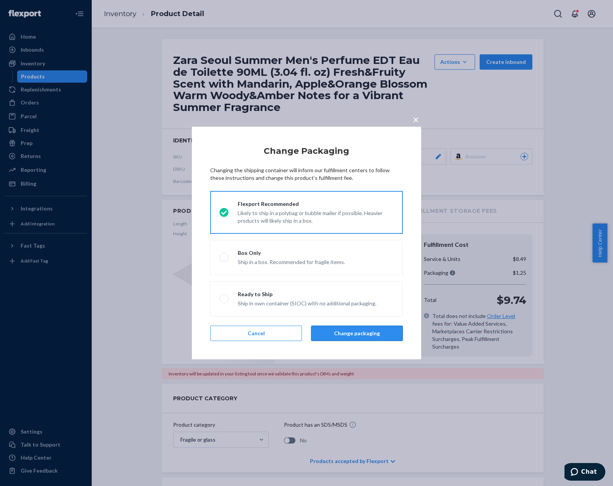
click at [366, 333] on button "Change packaging" at bounding box center [357, 332] width 92 height 15
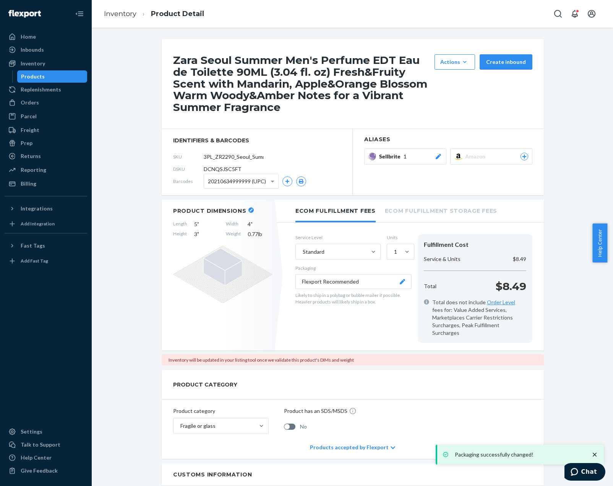
click at [356, 286] on button "Flexport Recommended" at bounding box center [354, 281] width 116 height 15
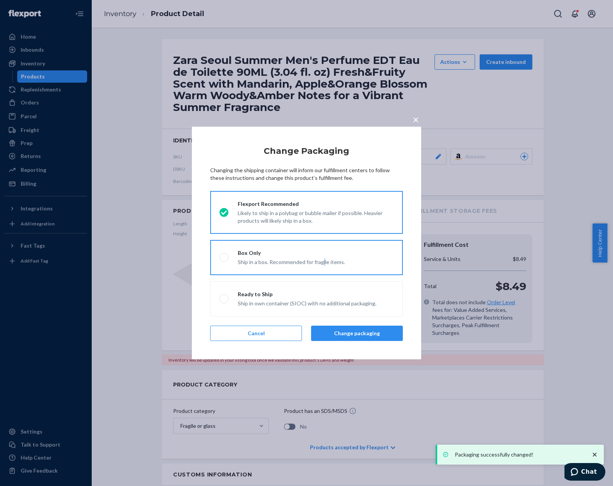
click at [323, 258] on div "Ship in a box. Recommended for fragile items." at bounding box center [291, 261] width 107 height 9
click at [327, 256] on div "Box Only Ship in a box. Recommended for fragile items." at bounding box center [287, 257] width 117 height 17
click at [262, 244] on label "Box Only Ship in a box. Recommended for fragile items." at bounding box center [306, 257] width 193 height 35
click at [224, 255] on input "Box Only Ship in a box. Recommended for fragile items." at bounding box center [222, 257] width 5 height 5
radio input "true"
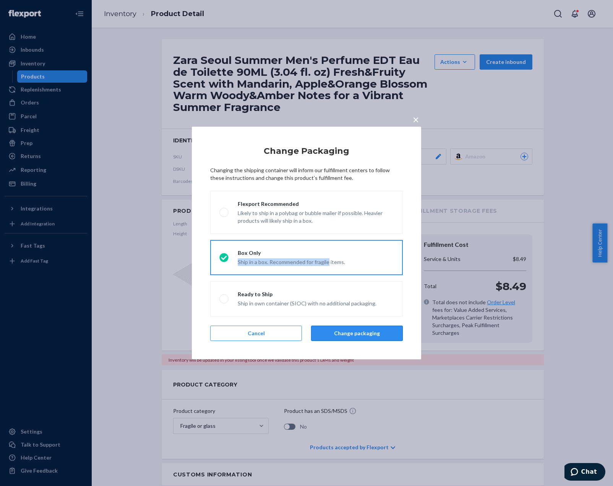
click at [333, 330] on button "Change packaging" at bounding box center [357, 332] width 92 height 15
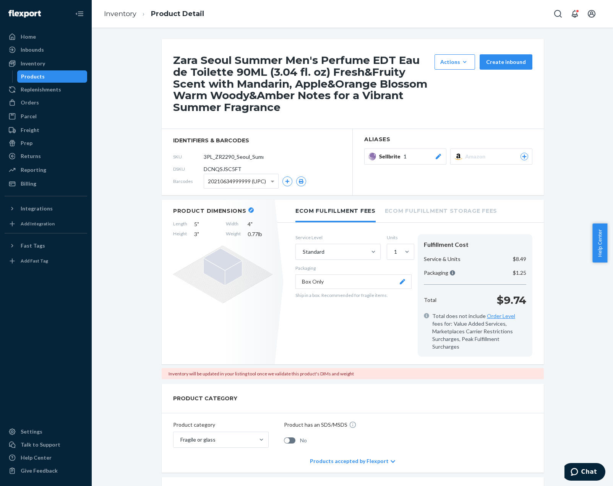
click at [562, 364] on div "Zara Seoul Summer Men's Perfume EDT Eau de Toilette 90ML (3.04 fl. oz) Fresh&Fr…" at bounding box center [353, 437] width 510 height 797
click at [195, 368] on div "Inventory will be updated in your listing tool once we validate this product's …" at bounding box center [353, 373] width 382 height 11
click at [420, 155] on div "Sellbrite 1" at bounding box center [410, 157] width 63 height 8
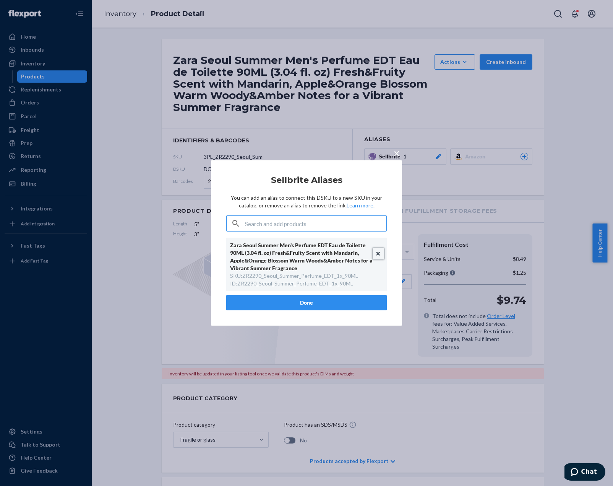
click at [379, 258] on button "Unlink" at bounding box center [378, 253] width 11 height 11
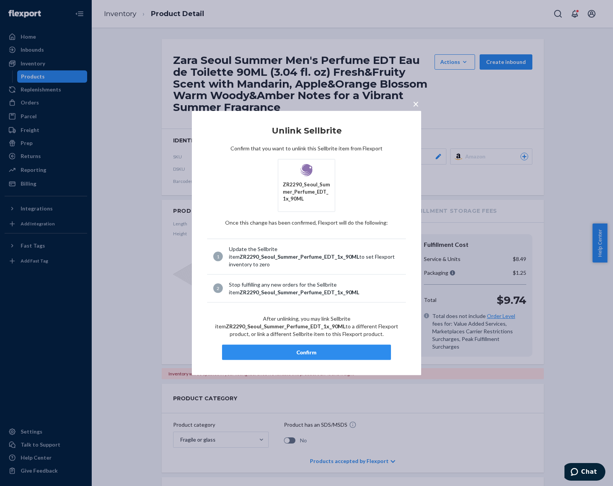
click at [343, 346] on button "Confirm" at bounding box center [306, 351] width 169 height 15
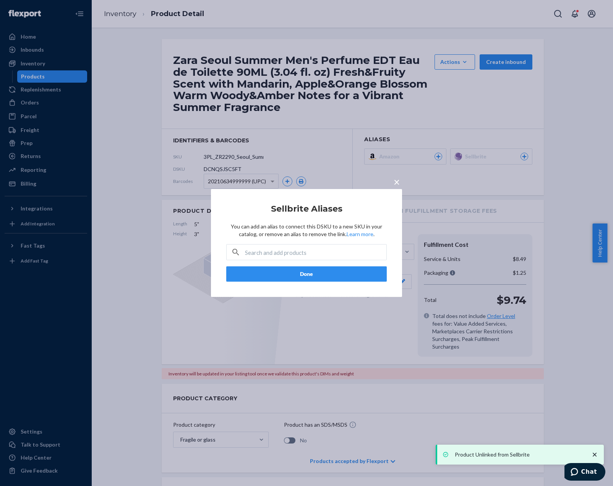
click at [358, 278] on button "Done" at bounding box center [306, 273] width 161 height 15
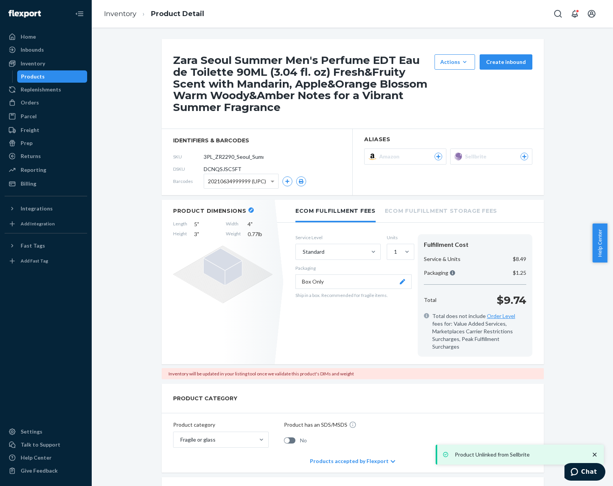
click at [120, 354] on div "Zara Seoul Summer Men's Perfume EDT Eau de Toilette 90ML (3.04 fl. oz) Fresh&Fr…" at bounding box center [353, 437] width 510 height 797
click at [317, 281] on button "Box Only" at bounding box center [354, 281] width 116 height 15
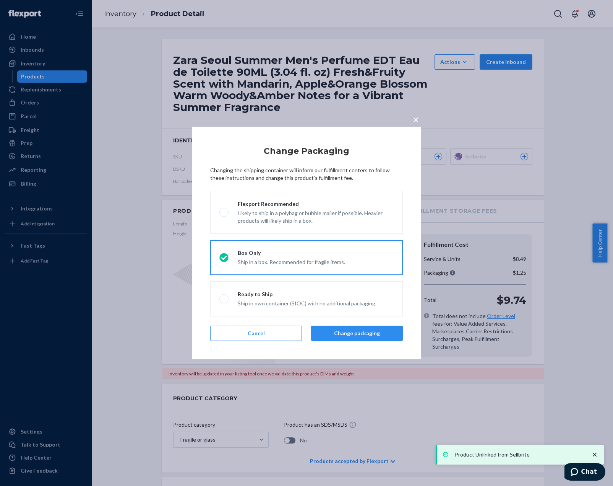
click at [384, 332] on button "Change packaging" at bounding box center [357, 332] width 92 height 15
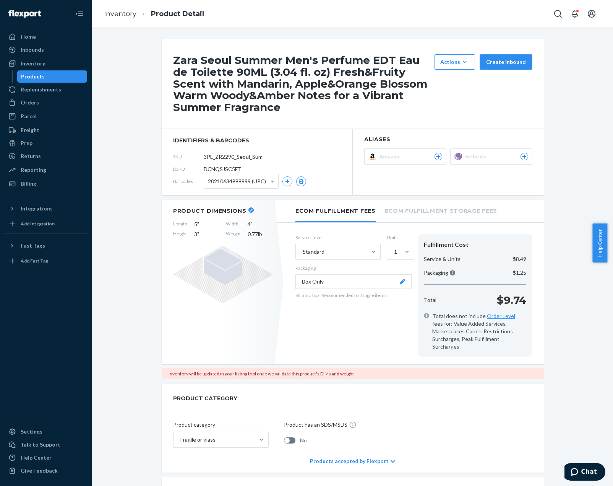
click at [467, 159] on span "Sellbrite" at bounding box center [477, 157] width 24 height 8
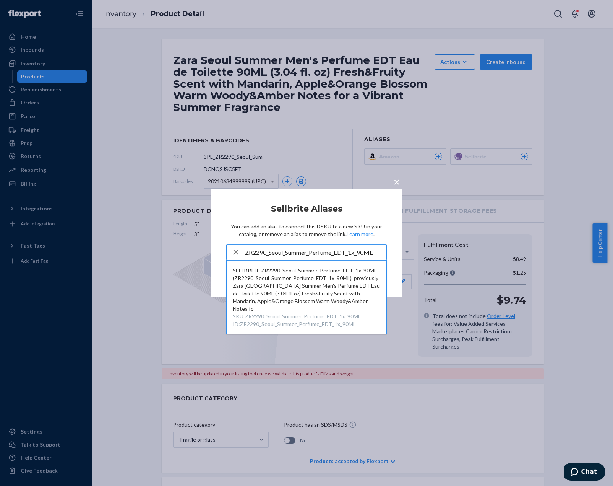
type input "ZR2290_Seoul_Summer_Perfume_EDT_1x_90ML"
click at [330, 265] on button "SELLBRITE ZR2290_Seoul_Summer_Perfume_EDT_1x_90ML (ZR2290_Seoul_Summer_Perfume_…" at bounding box center [307, 296] width 160 height 73
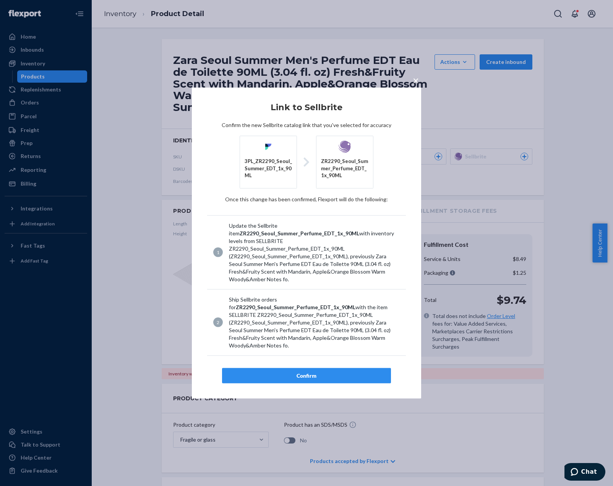
drag, startPoint x: 323, startPoint y: 362, endPoint x: 319, endPoint y: 368, distance: 7.7
click at [322, 363] on article "Link to Sellbrite Confirm the new Sellbrite catalog link that you've selected f…" at bounding box center [306, 243] width 199 height 280
click at [314, 371] on div "Confirm" at bounding box center [307, 375] width 156 height 8
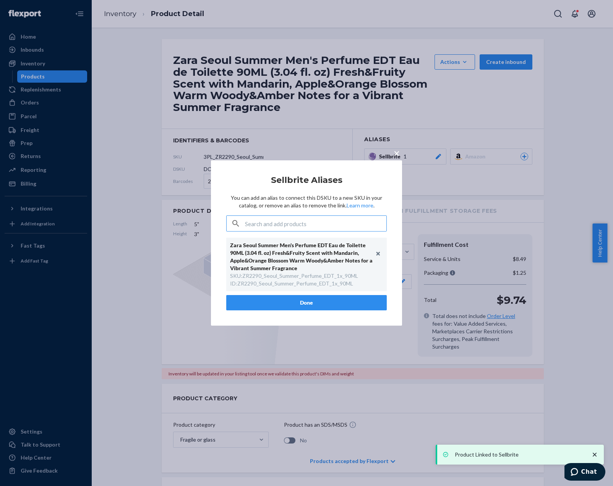
click at [323, 302] on button "Done" at bounding box center [306, 302] width 161 height 15
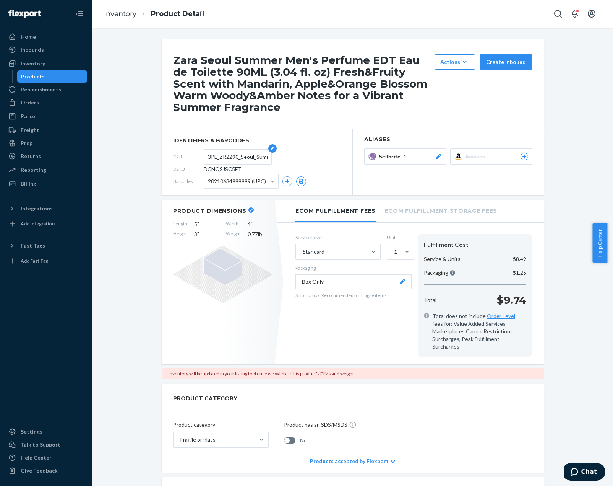
click at [210, 152] on input "3PL_ZR2290_Seoul_Summer_EDT_1x_90ML" at bounding box center [238, 157] width 60 height 15
